Goal: Communication & Community: Answer question/provide support

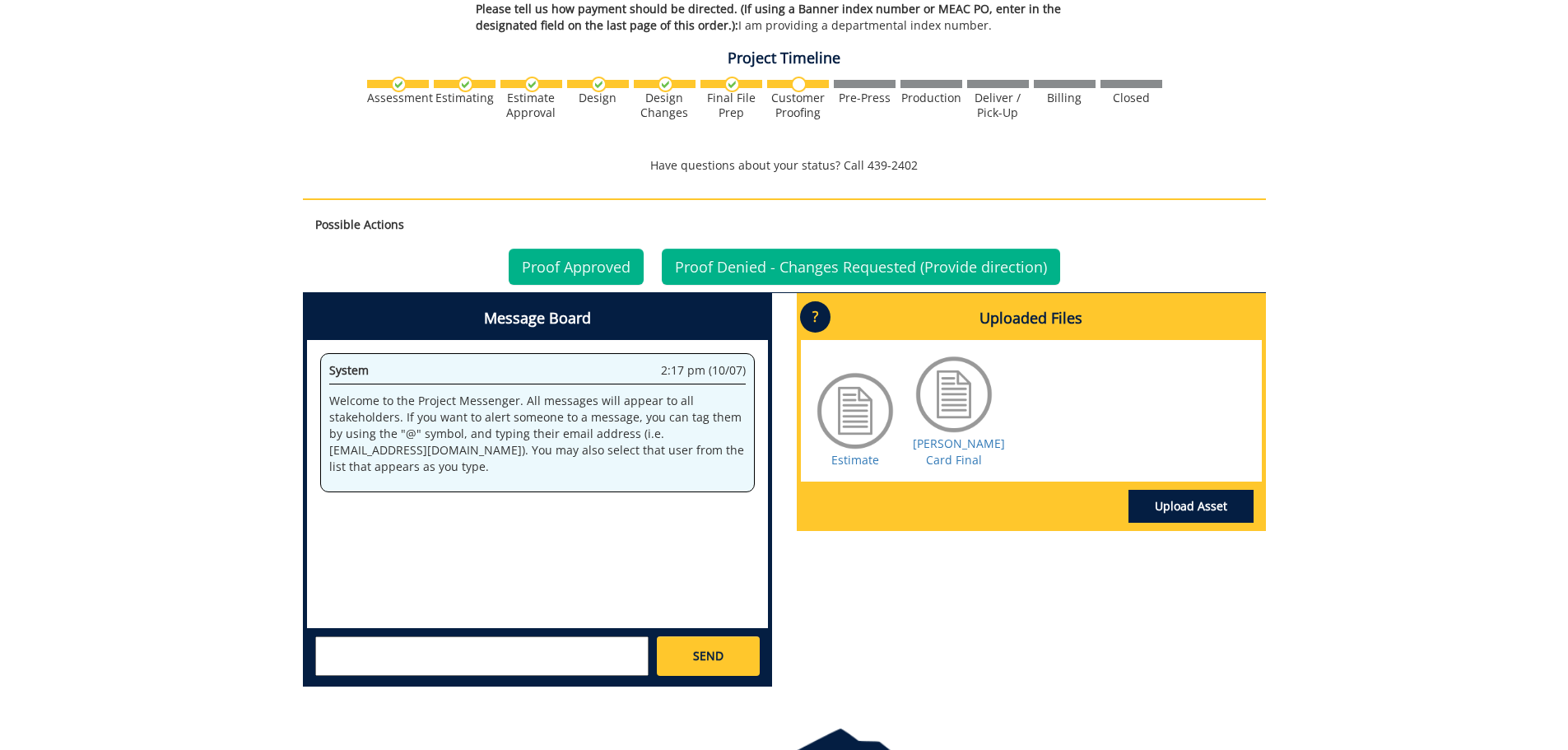
scroll to position [829, 0]
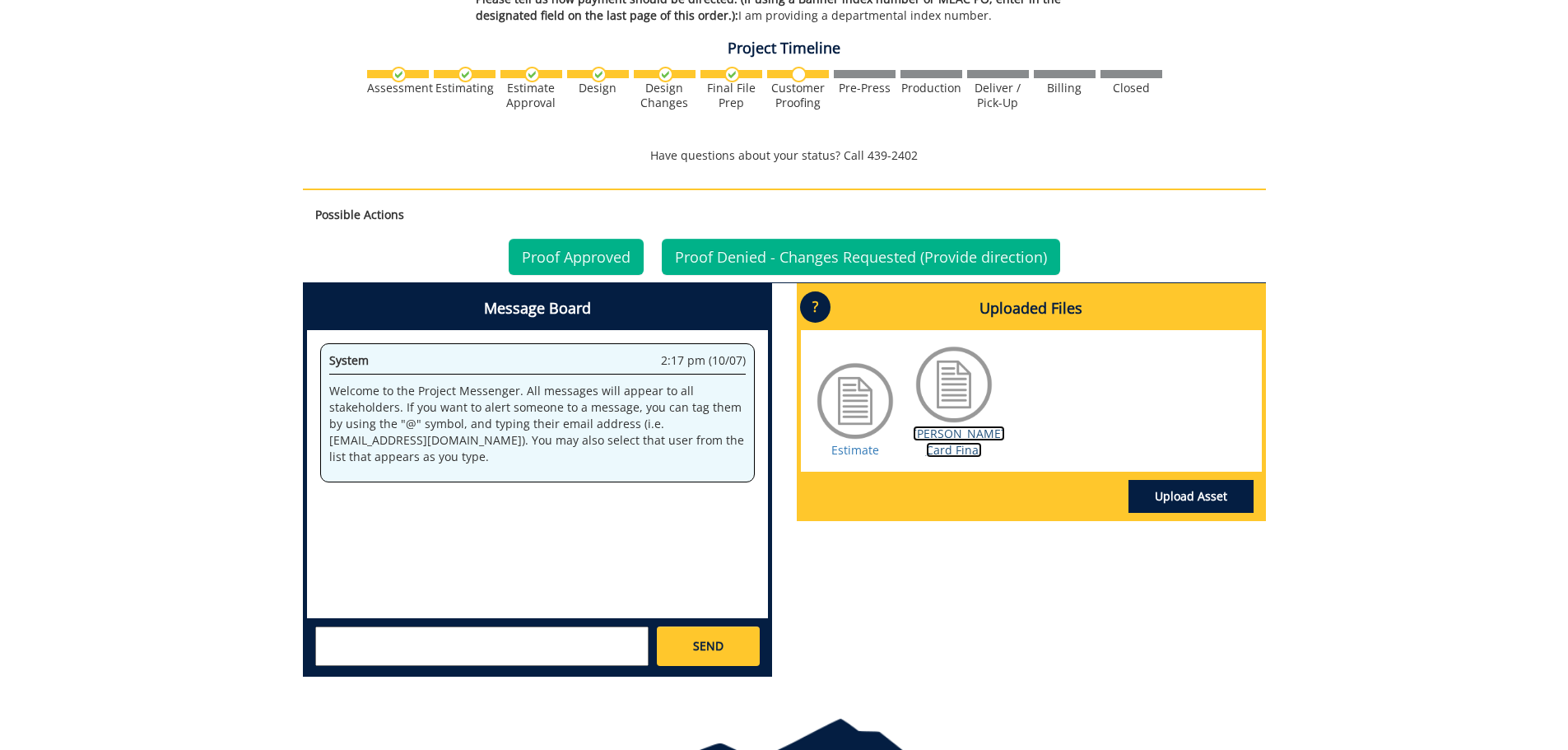
click at [954, 446] on link "Flora-Waterman Card Final" at bounding box center [959, 441] width 92 height 32
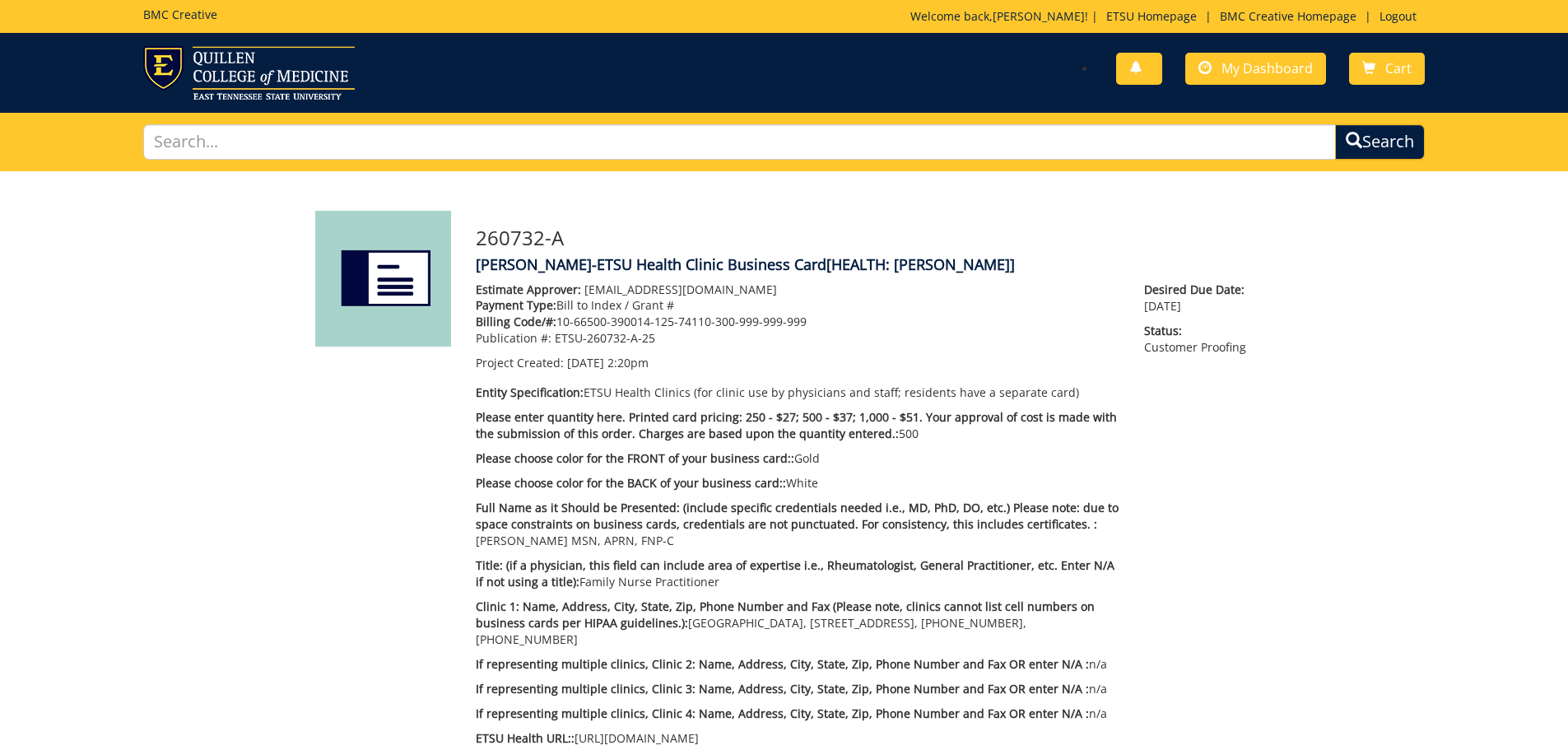
scroll to position [656, 0]
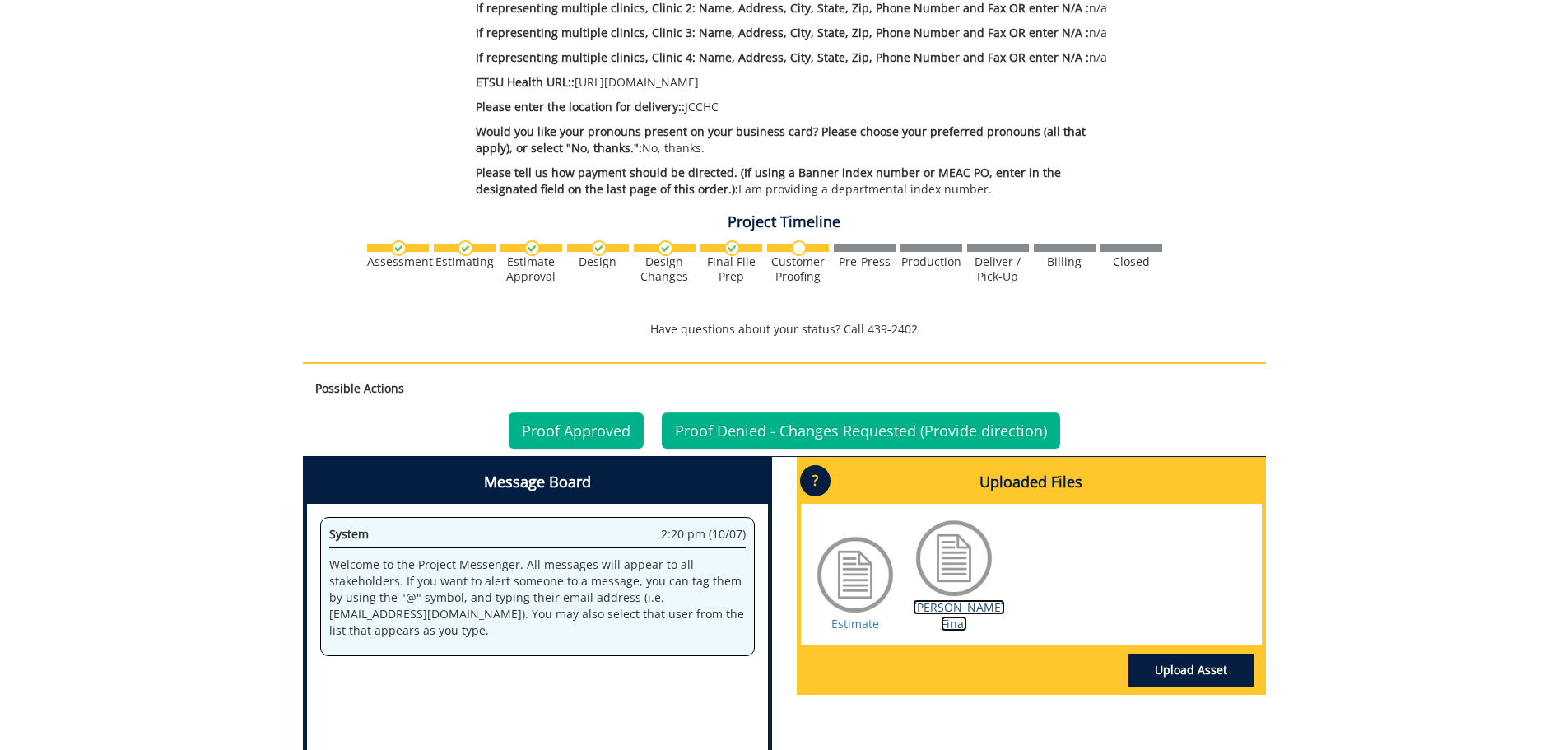
click at [941, 610] on link "Smith BC Final" at bounding box center [959, 615] width 92 height 32
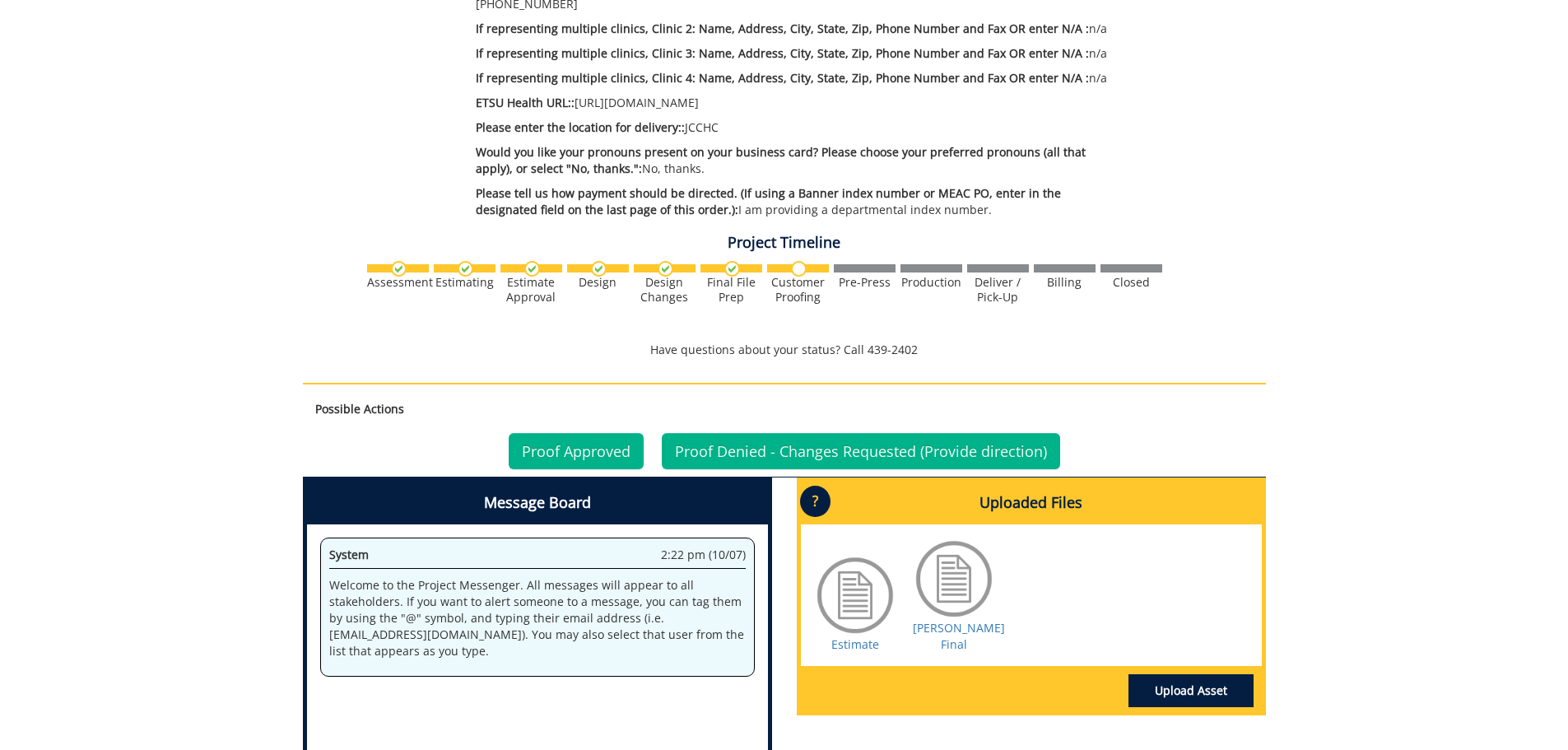
scroll to position [637, 0]
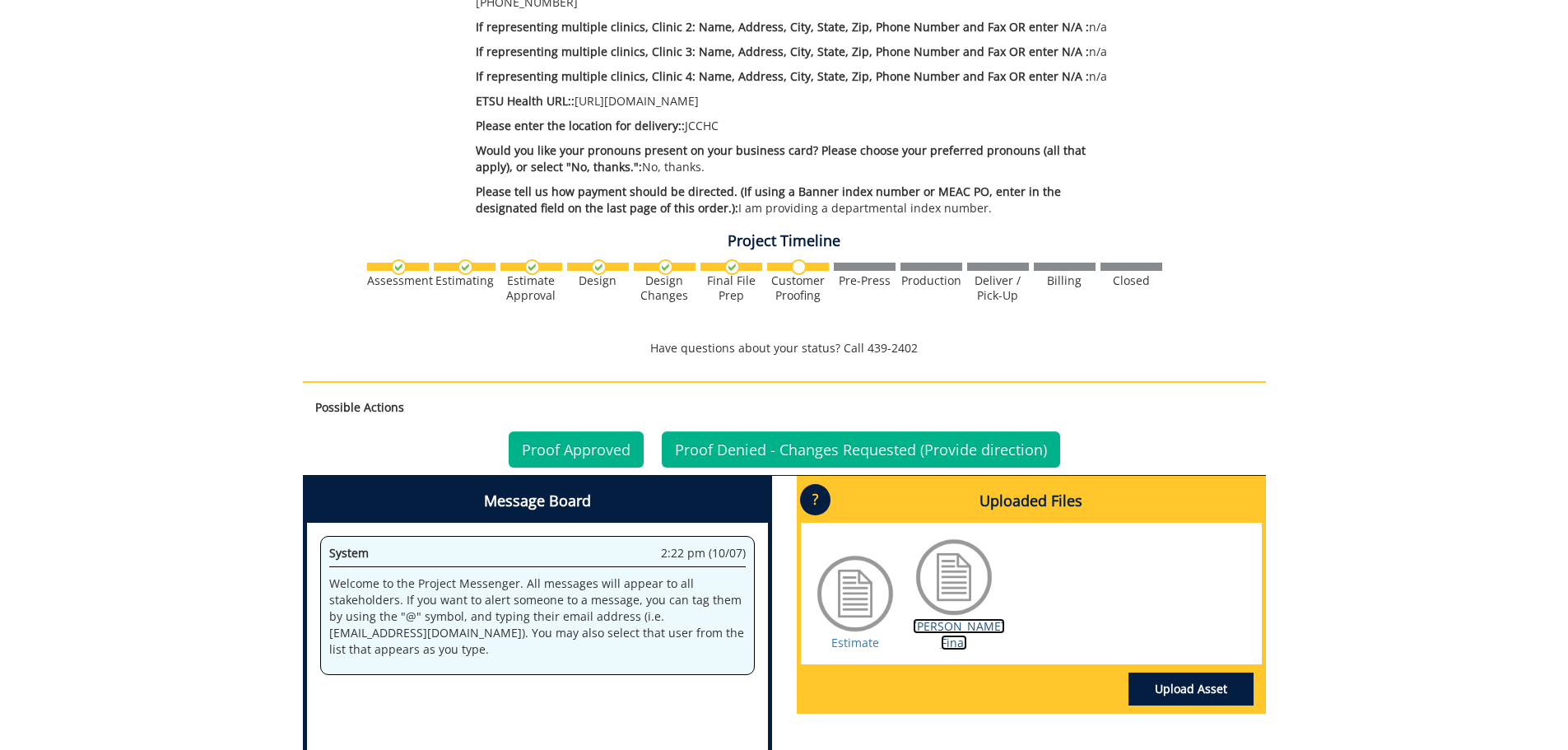
click at [961, 630] on link "Barlow BC Final" at bounding box center [959, 634] width 92 height 32
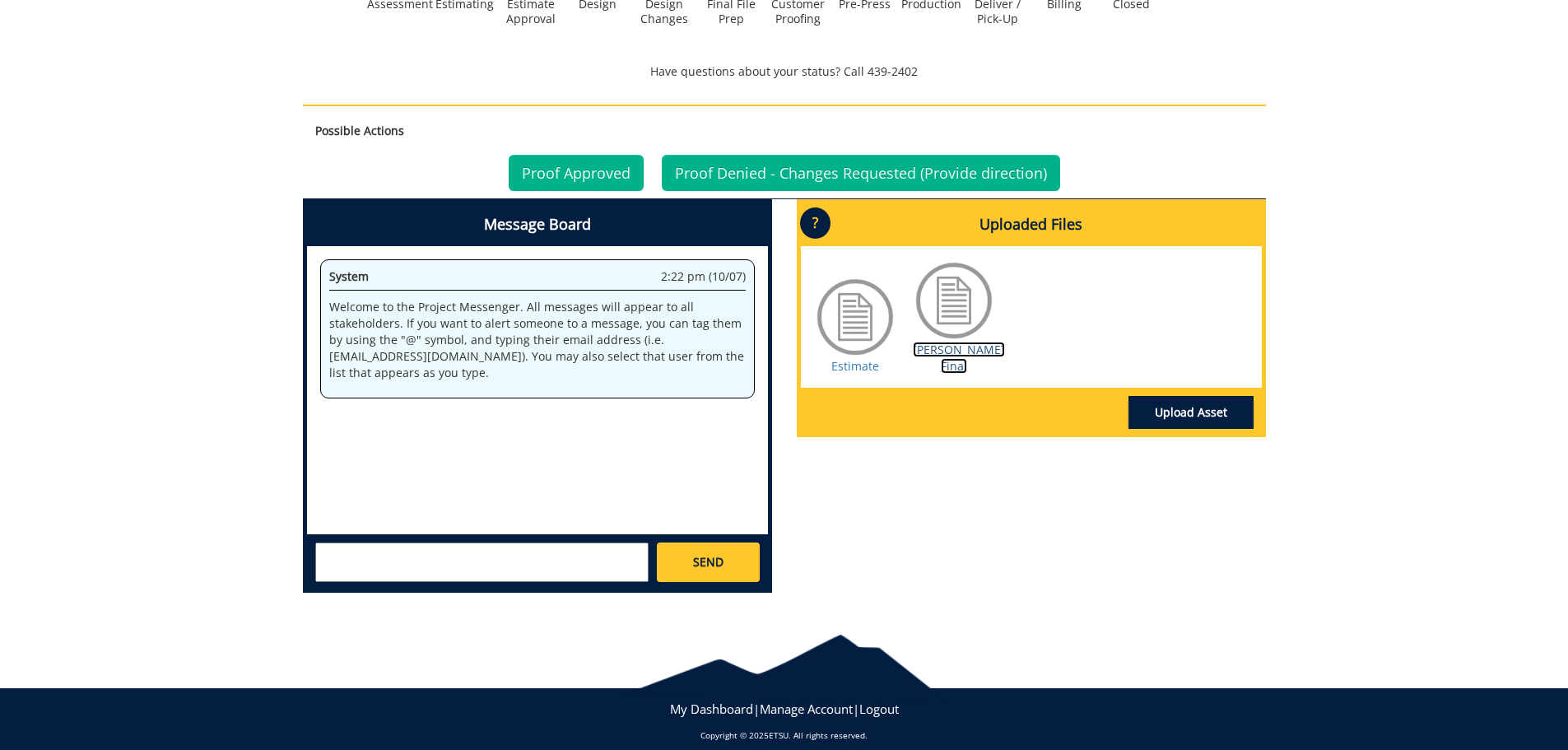
scroll to position [929, 0]
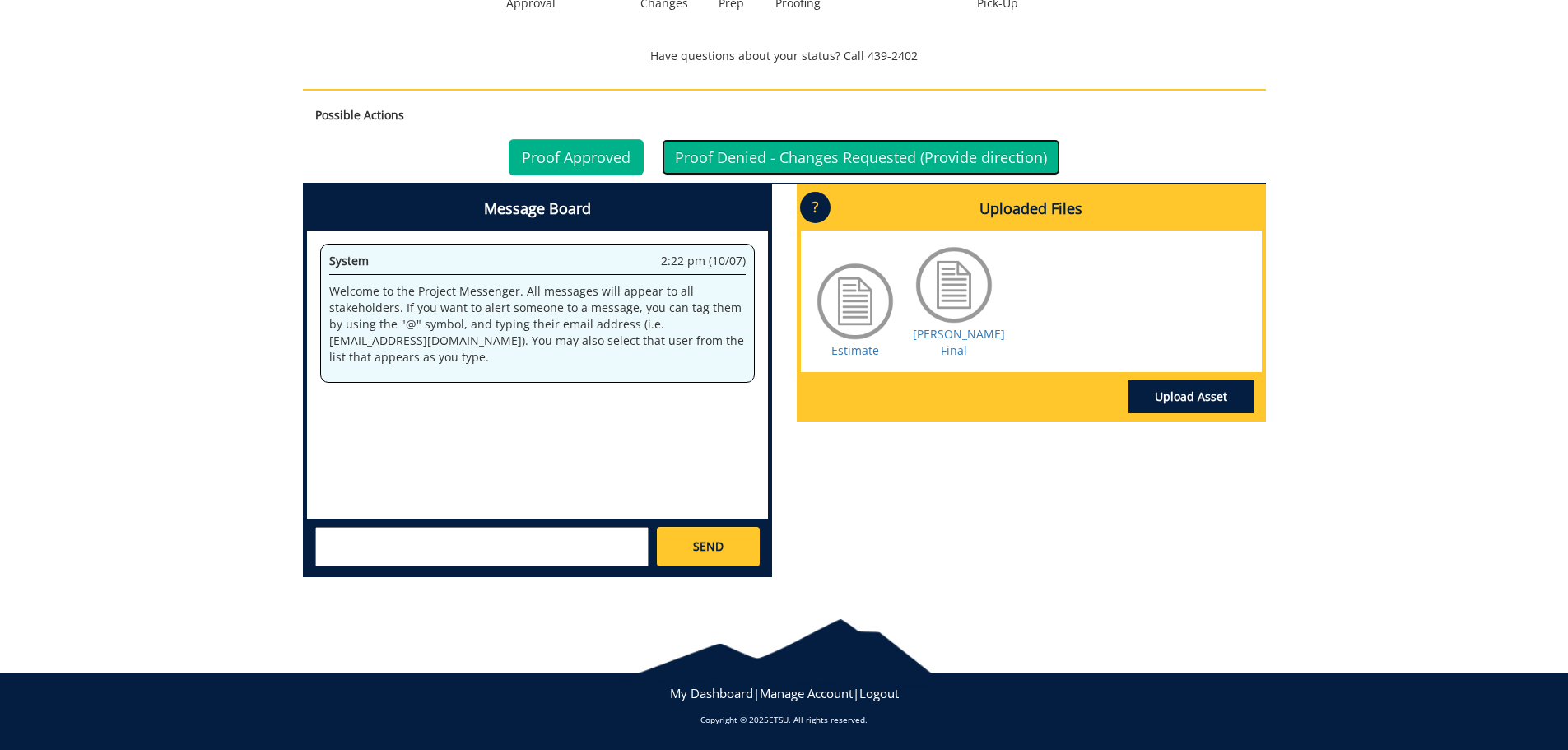
click at [778, 150] on link "Proof Denied - Changes Requested (Provide direction)" at bounding box center [861, 158] width 399 height 36
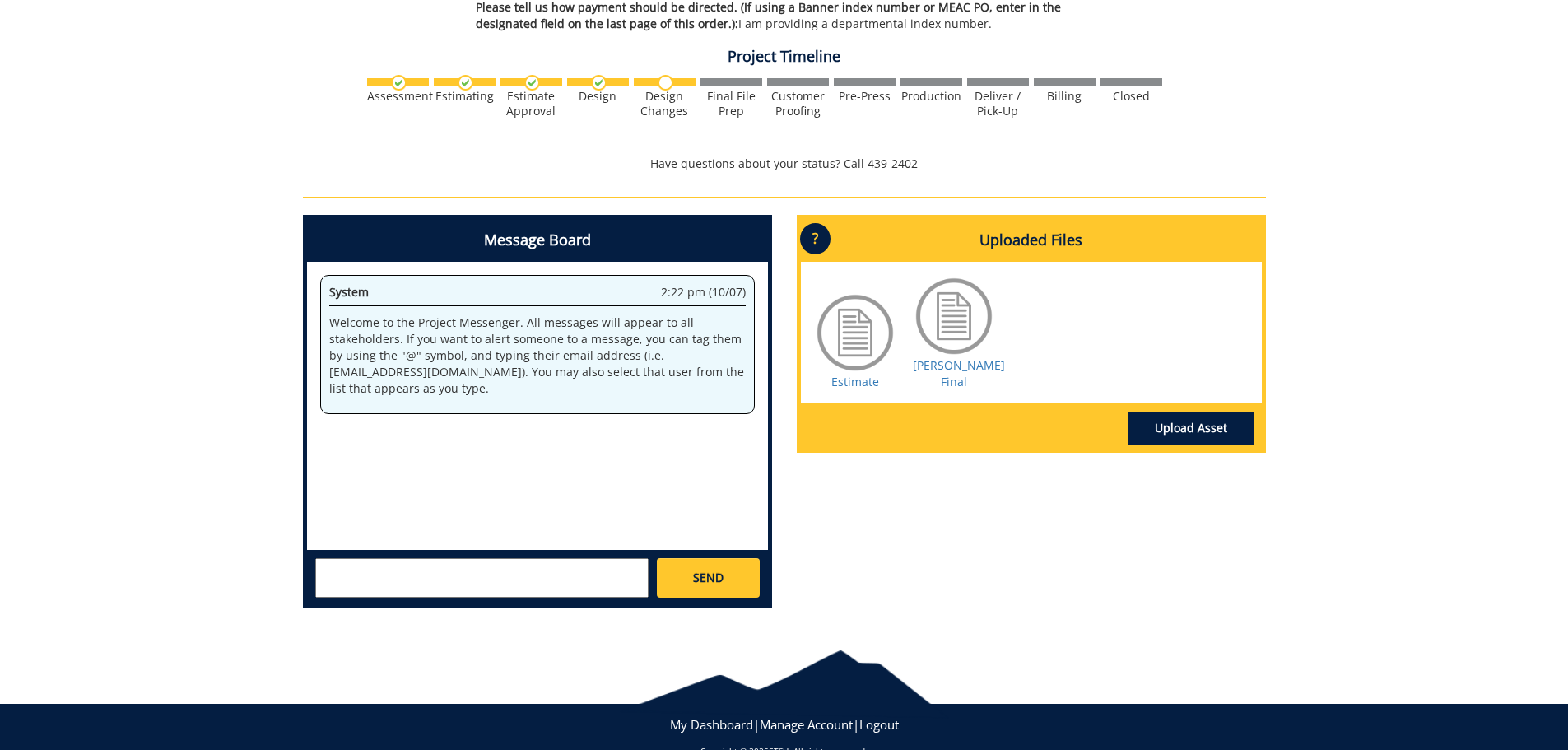
scroll to position [825, 0]
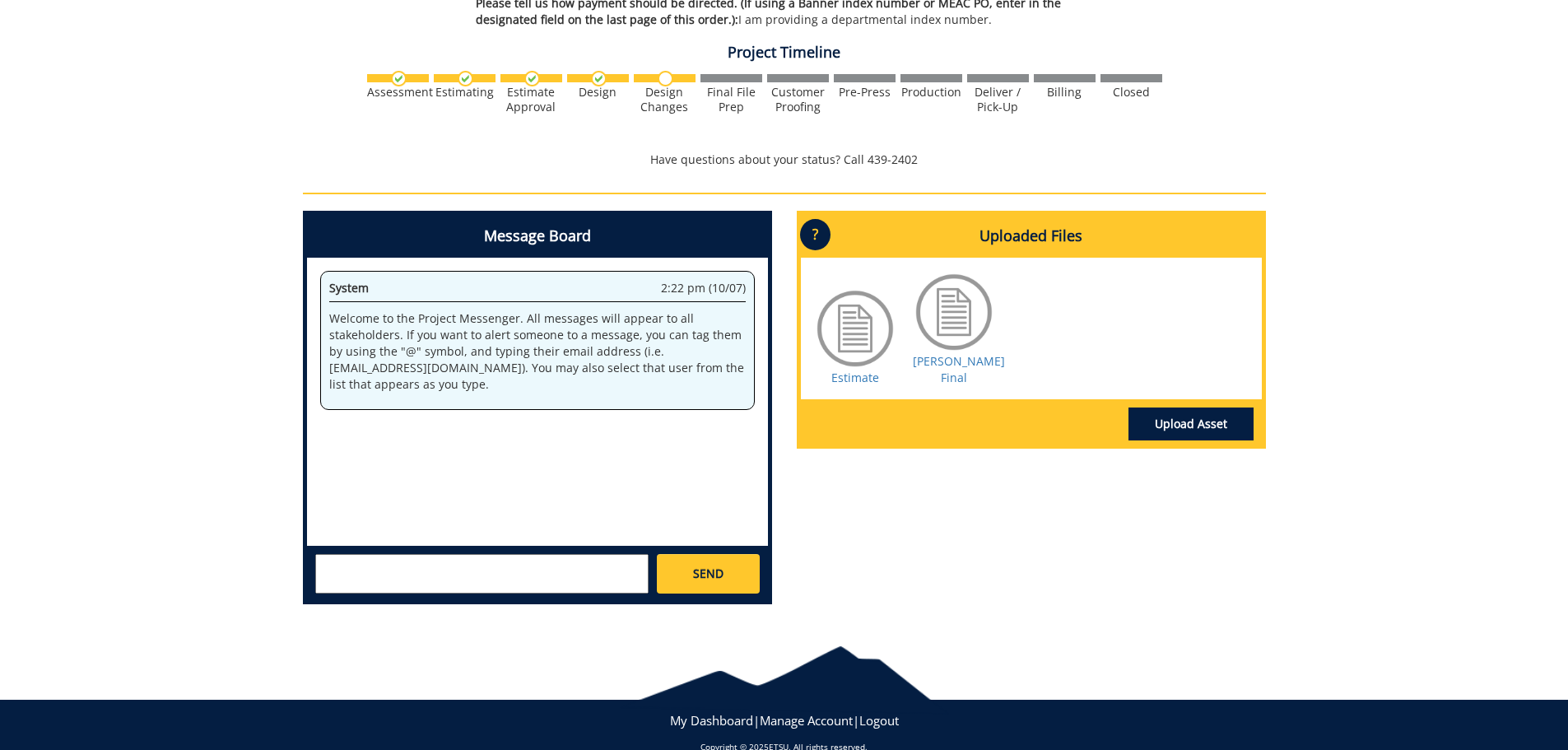
click at [530, 578] on textarea at bounding box center [482, 573] width 333 height 40
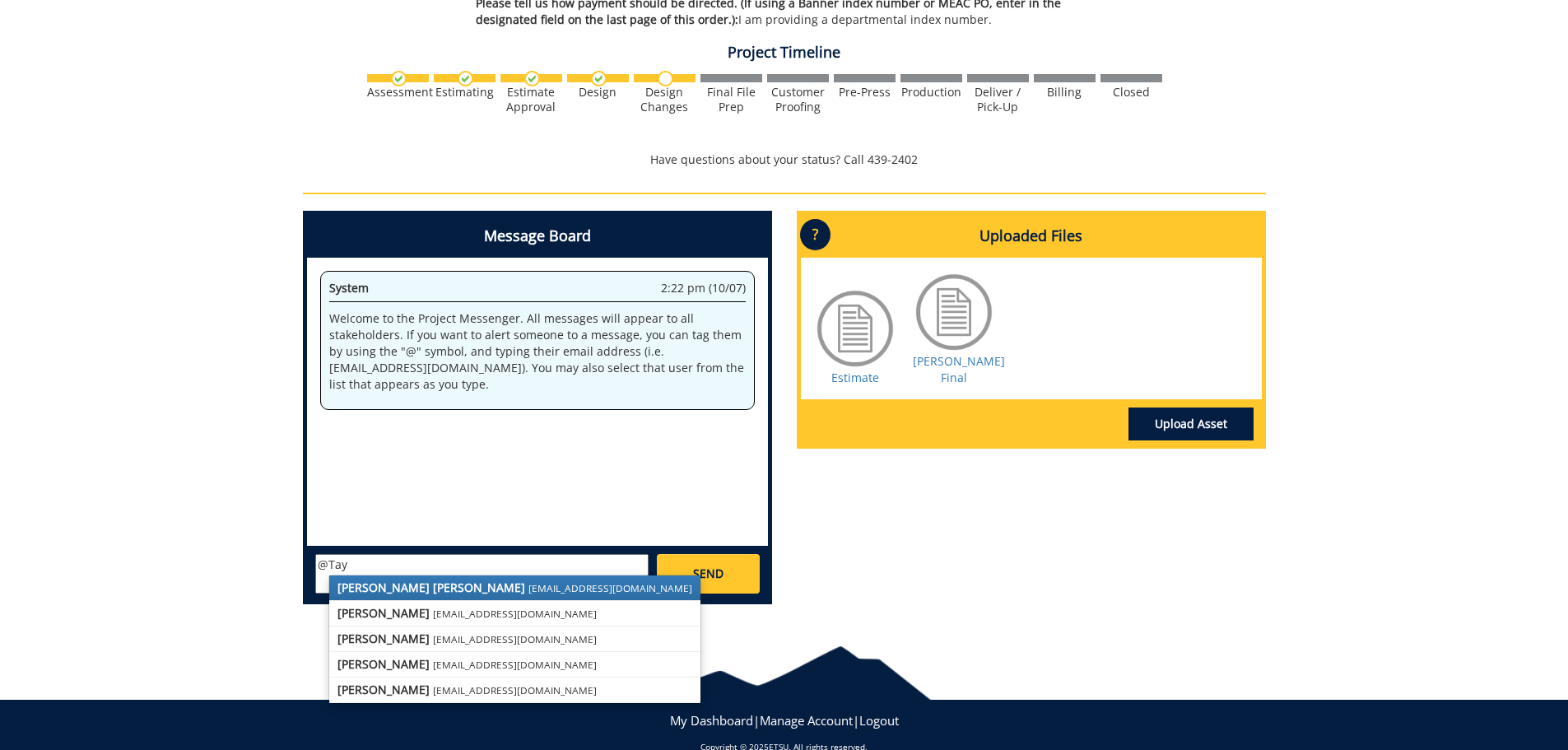
click at [528, 584] on small "[EMAIL_ADDRESS][DOMAIN_NAME]" at bounding box center [610, 587] width 163 height 13
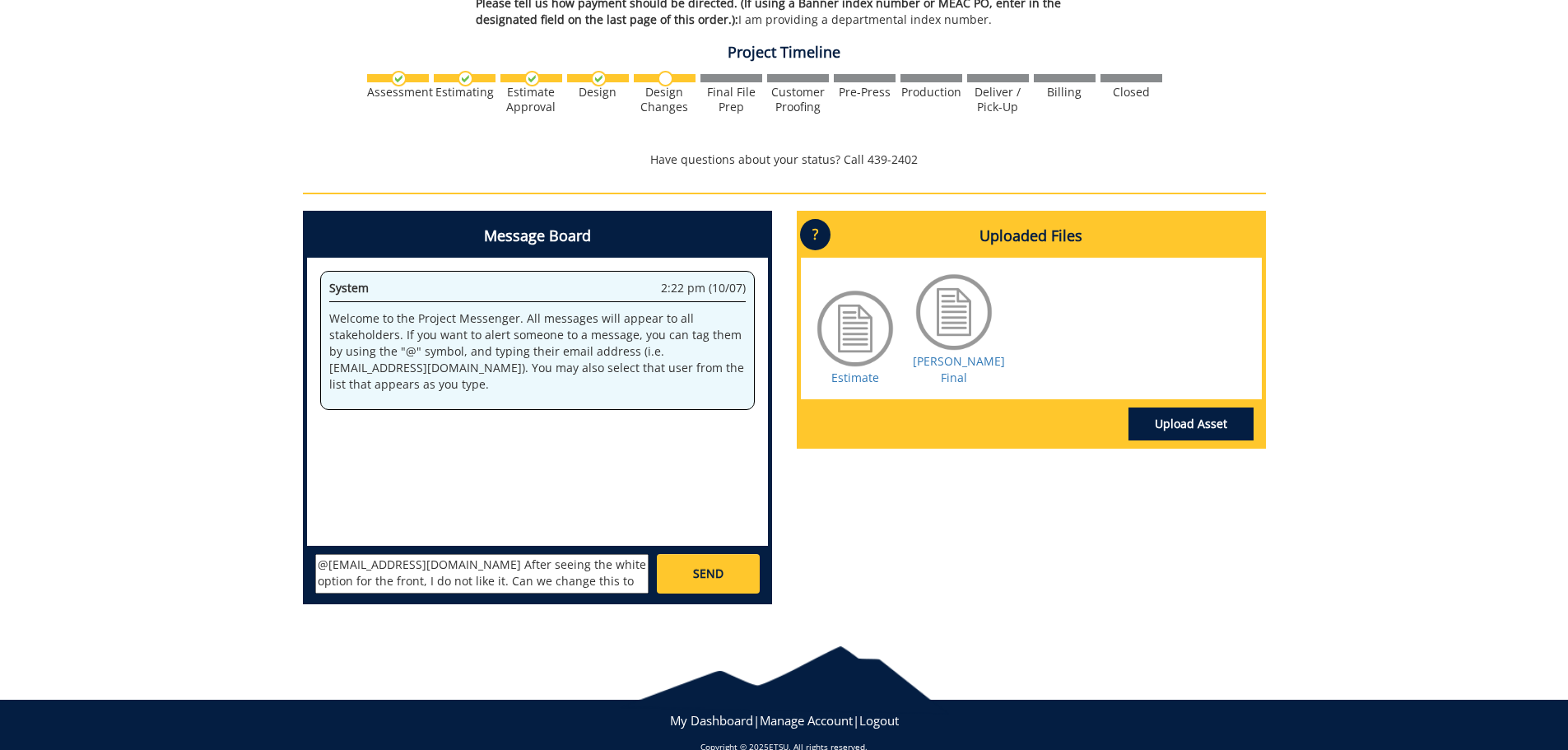
type textarea "@campbelltc@etsu.edu After seeing the white option for the front, I do not like…"
click at [693, 576] on span "SEND" at bounding box center [708, 573] width 31 height 17
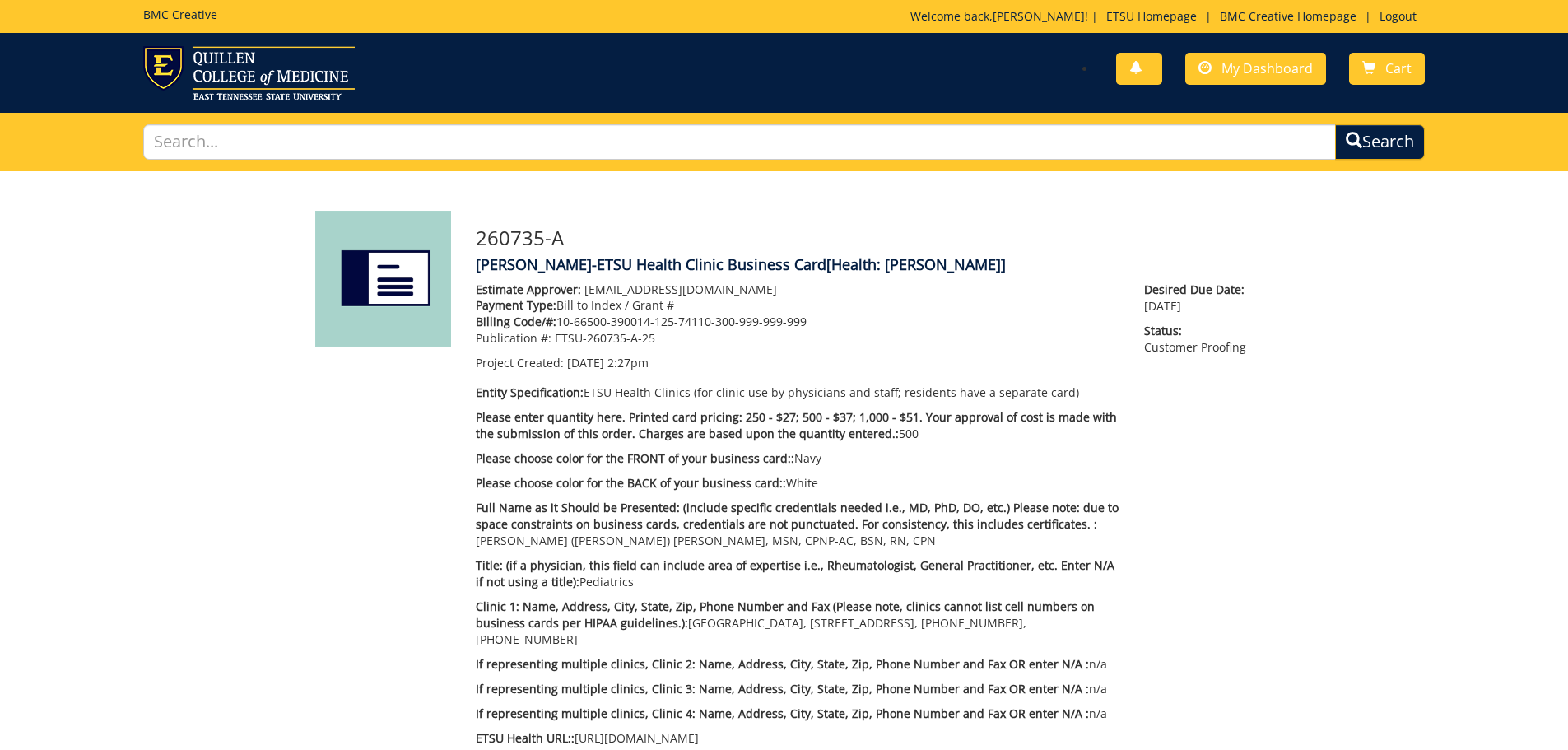
scroll to position [929, 0]
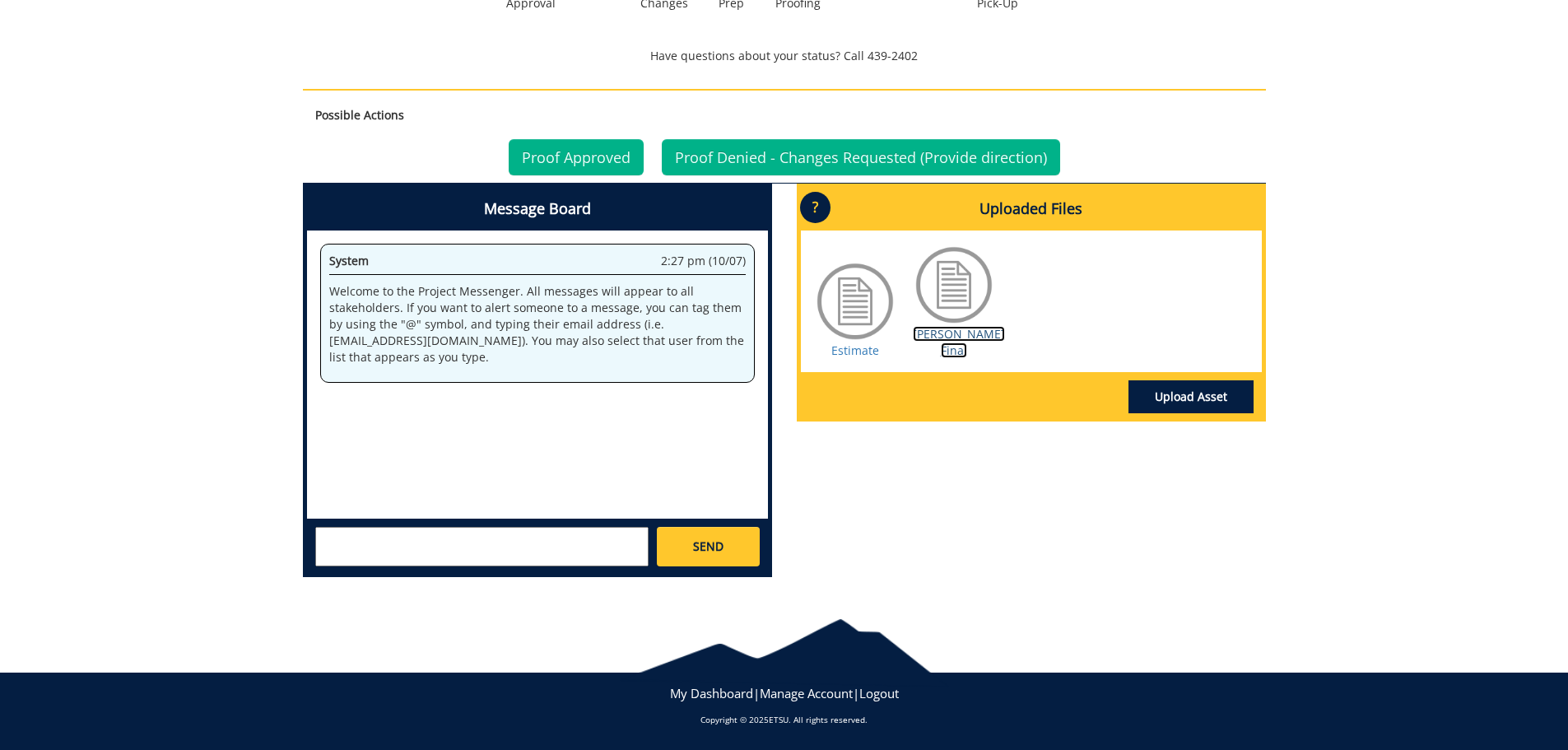
click at [957, 331] on link "[PERSON_NAME] Final" at bounding box center [959, 342] width 92 height 32
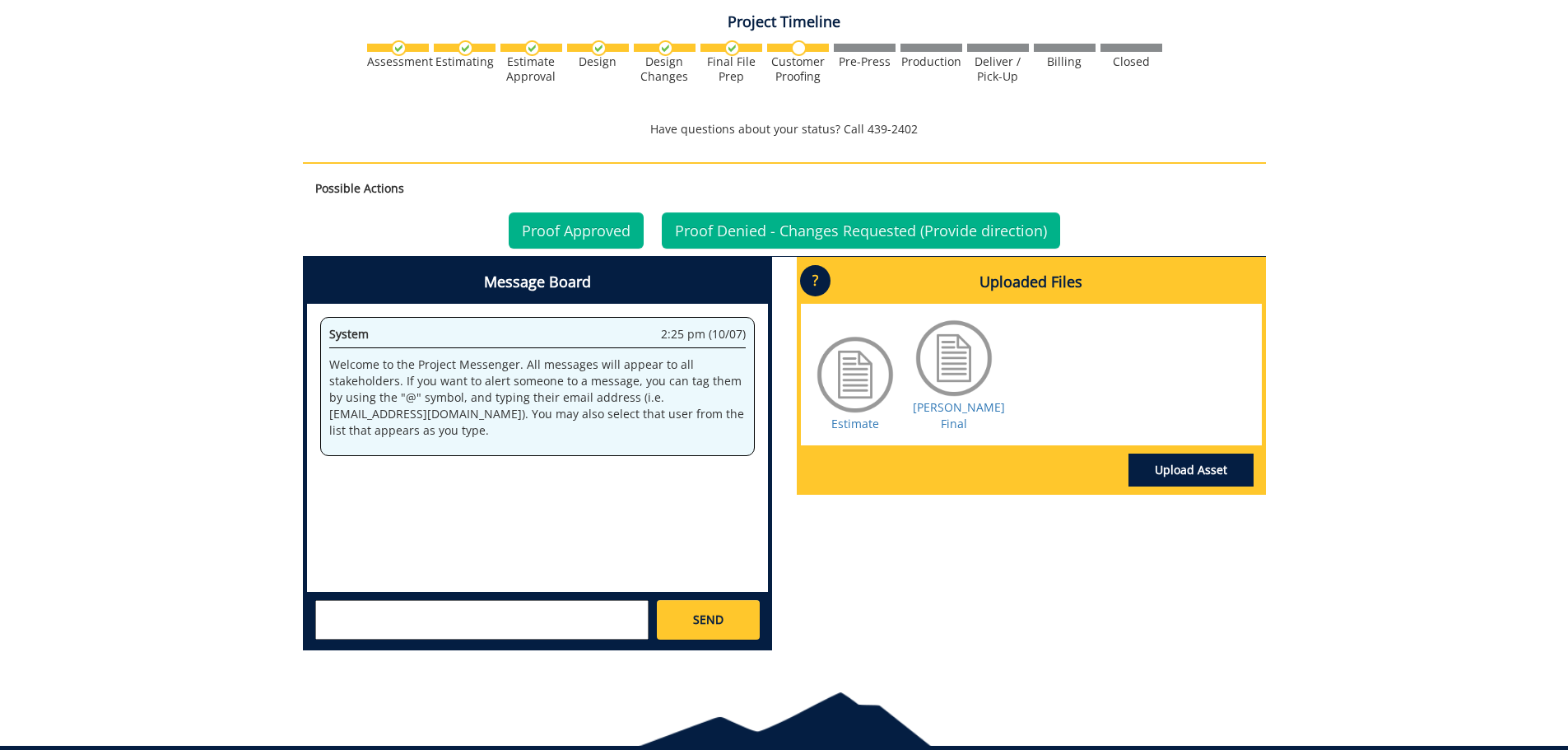
scroll to position [866, 0]
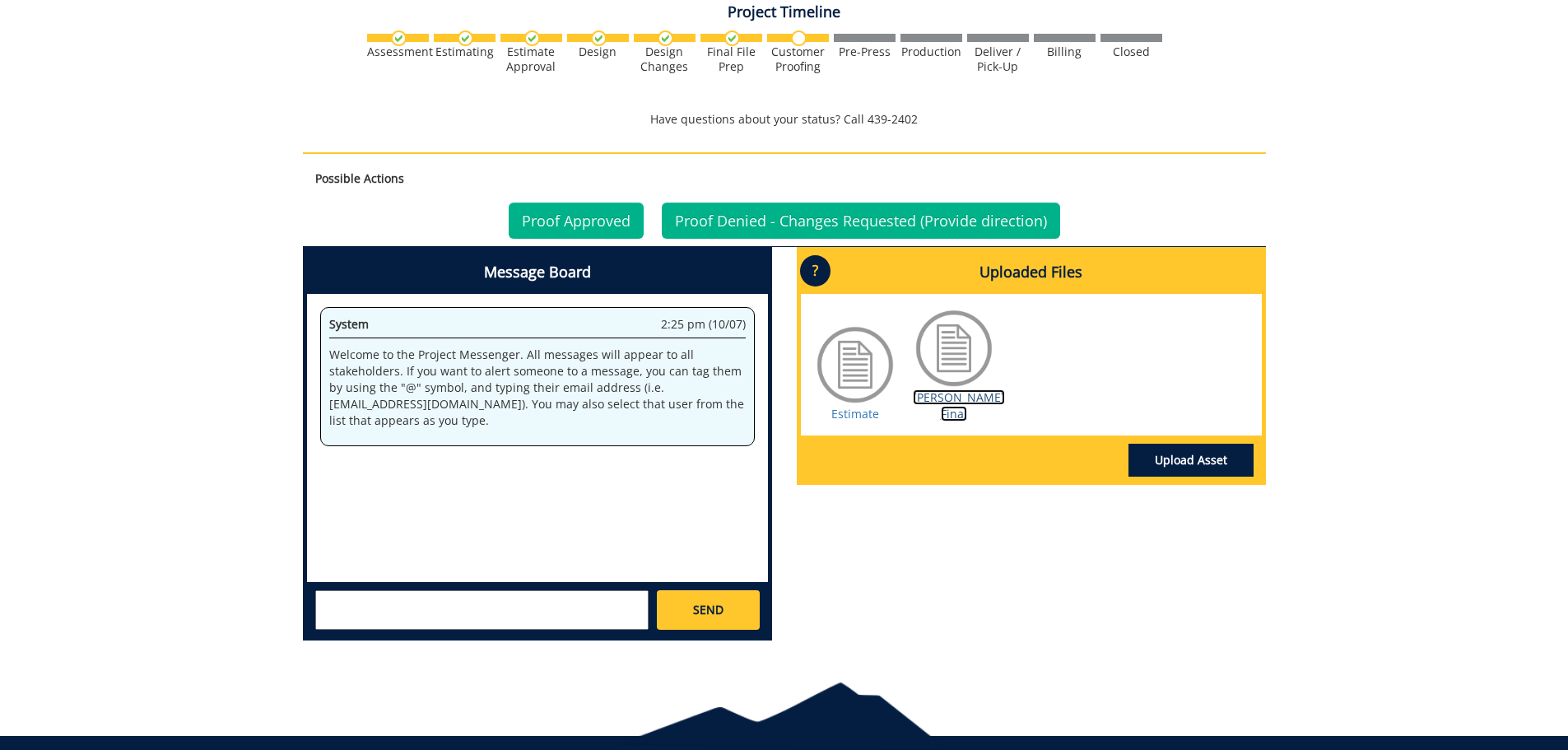
click at [928, 398] on link "[PERSON_NAME] Final" at bounding box center [959, 405] width 92 height 32
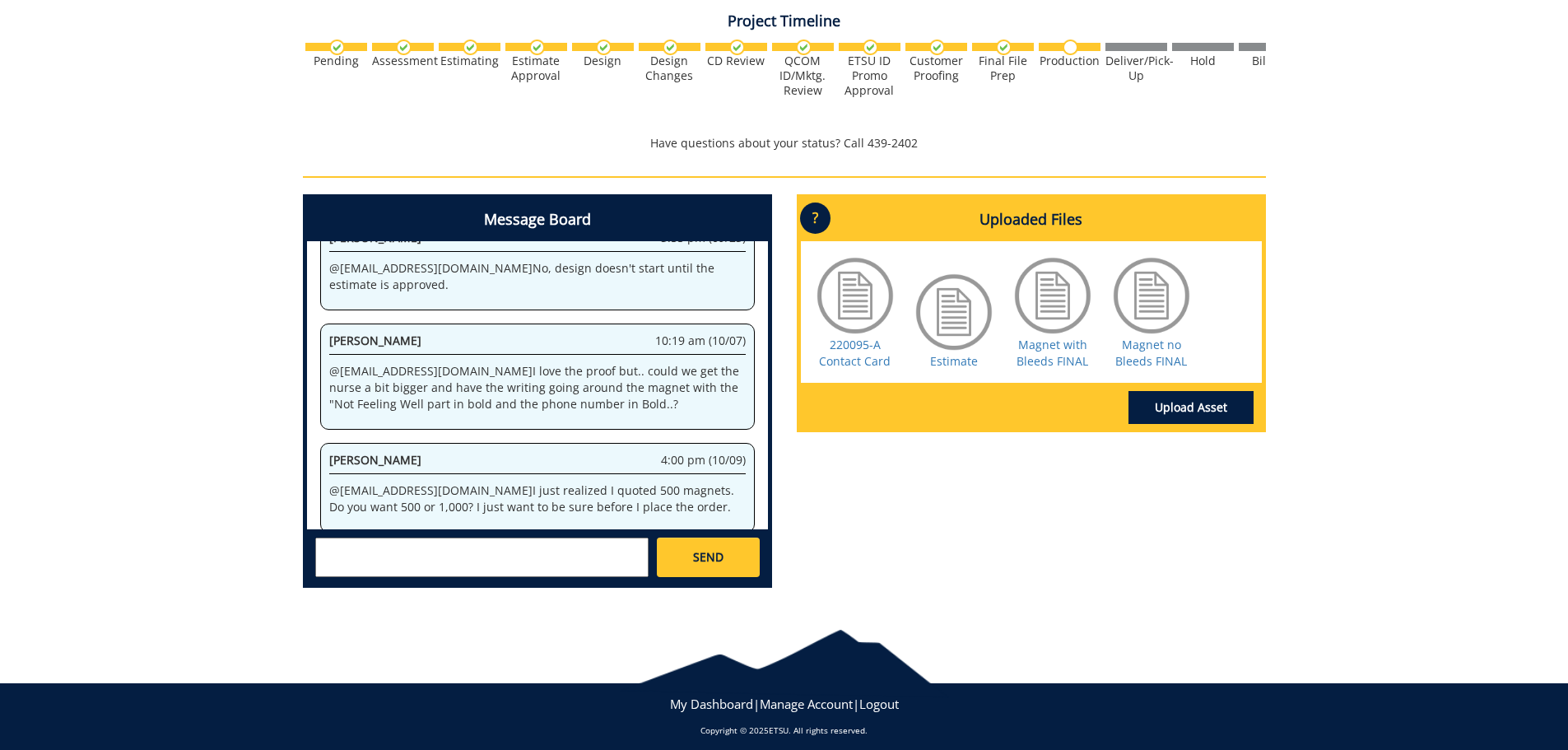
scroll to position [566, 0]
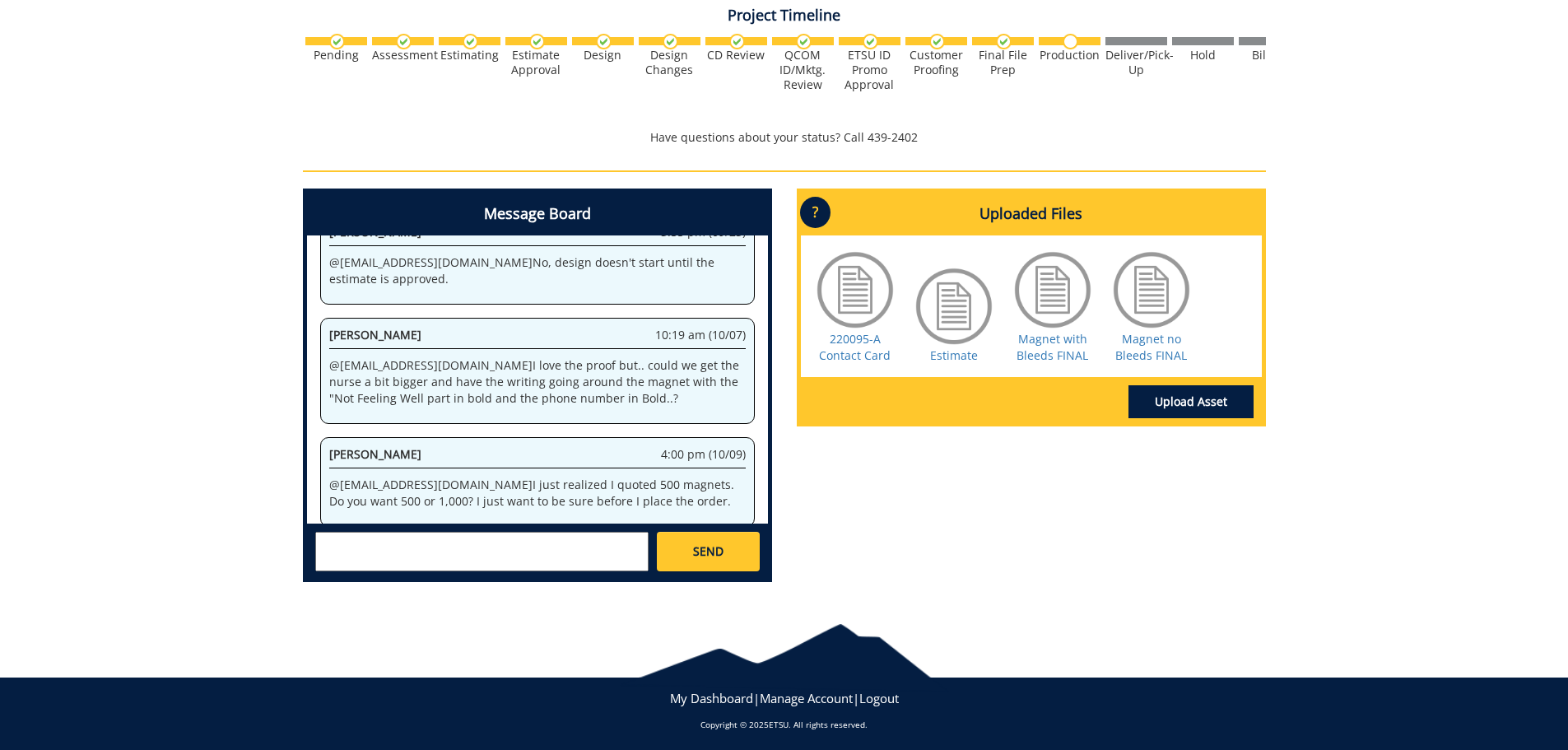
click at [488, 551] on textarea at bounding box center [482, 551] width 333 height 40
click at [942, 356] on link "Estimate" at bounding box center [954, 355] width 48 height 16
click at [513, 545] on textarea at bounding box center [482, 551] width 333 height 40
click at [320, 540] on textarea "We will go ahead and take the 500 and just re-order when needed." at bounding box center [482, 551] width 333 height 40
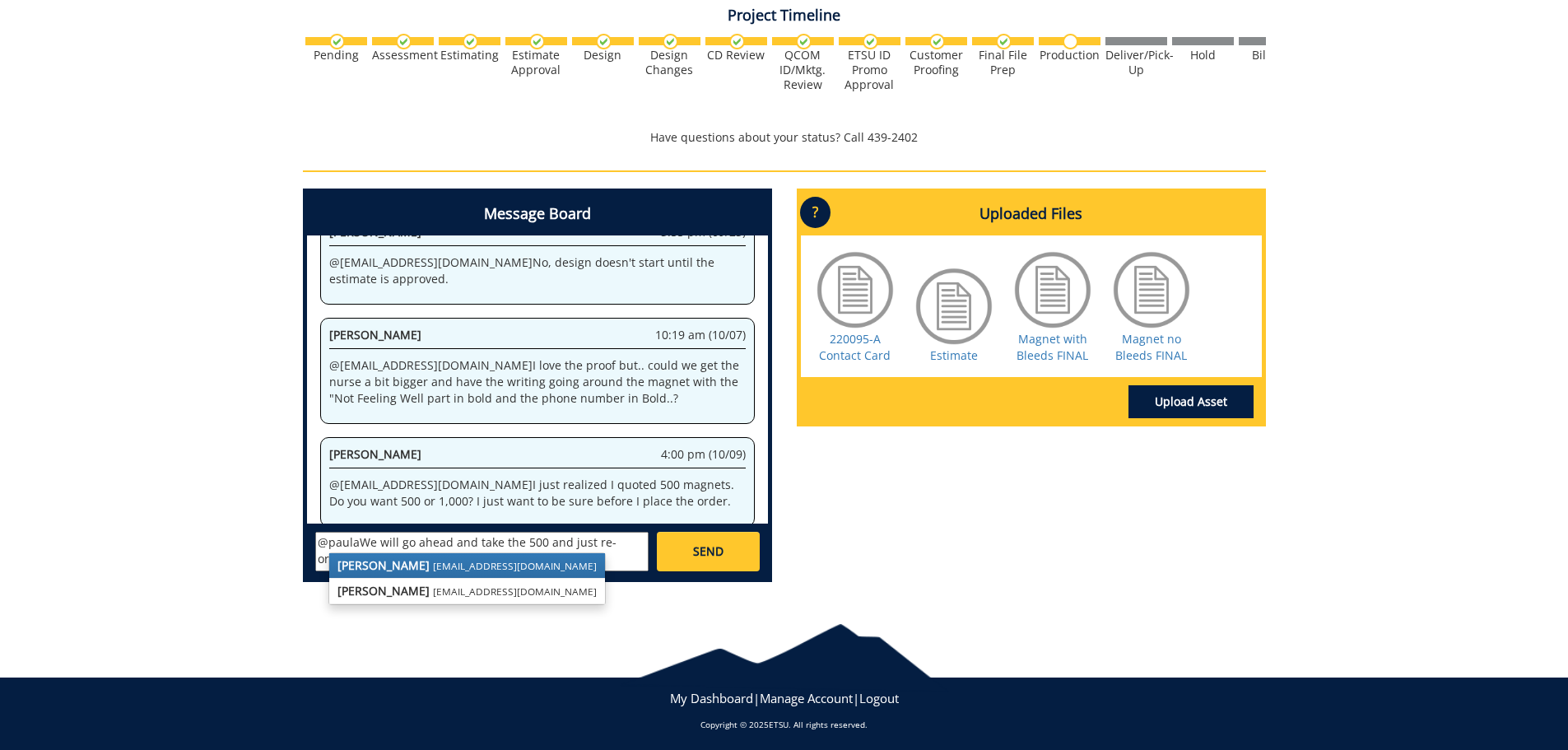
click at [355, 572] on strong "[PERSON_NAME]" at bounding box center [384, 564] width 92 height 16
type textarea "@[EMAIL_ADDRESS][DOMAIN_NAME] We will go ahead and take the 500 and just re-ord…"
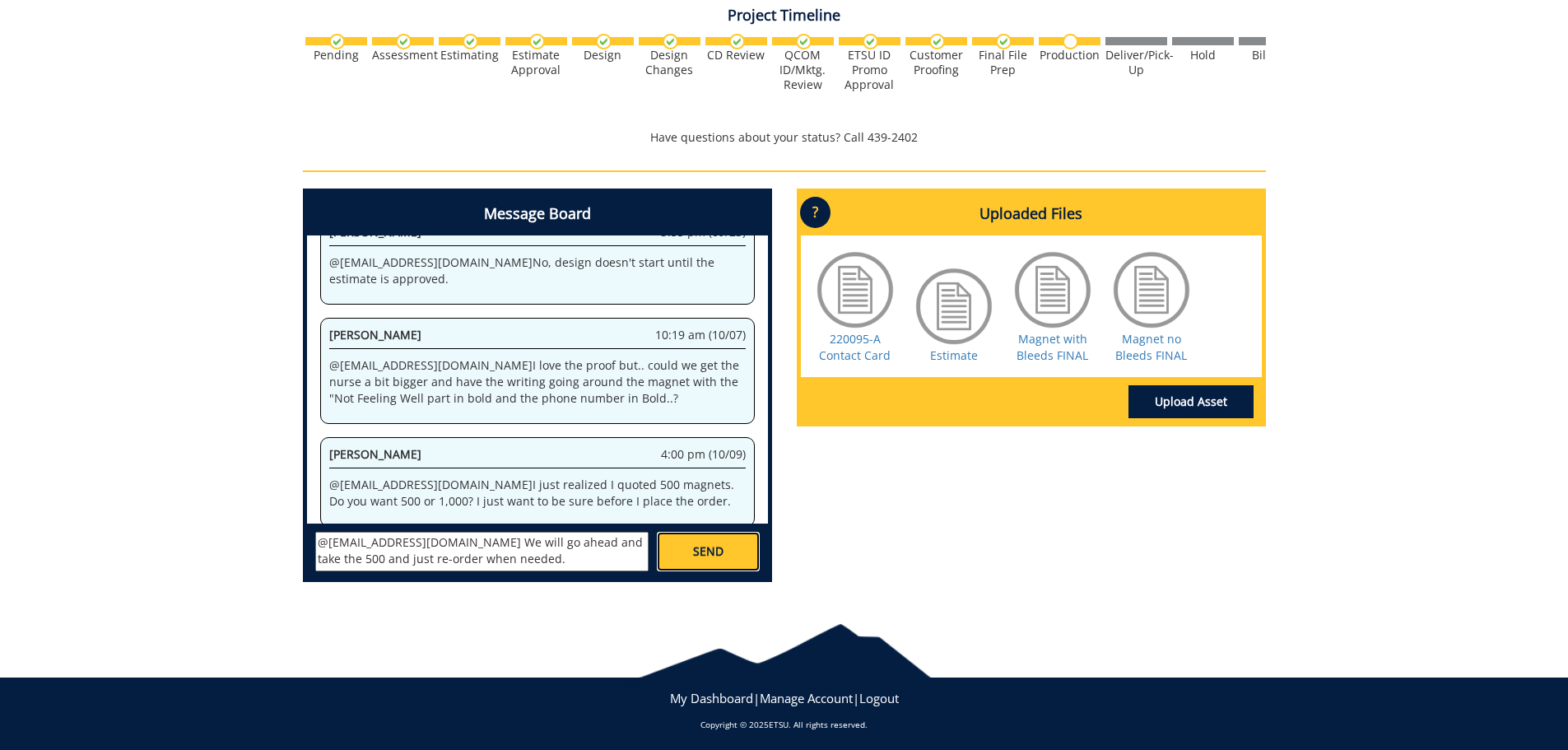
click at [692, 555] on link "SEND" at bounding box center [708, 551] width 102 height 40
